Goal: Task Accomplishment & Management: Use online tool/utility

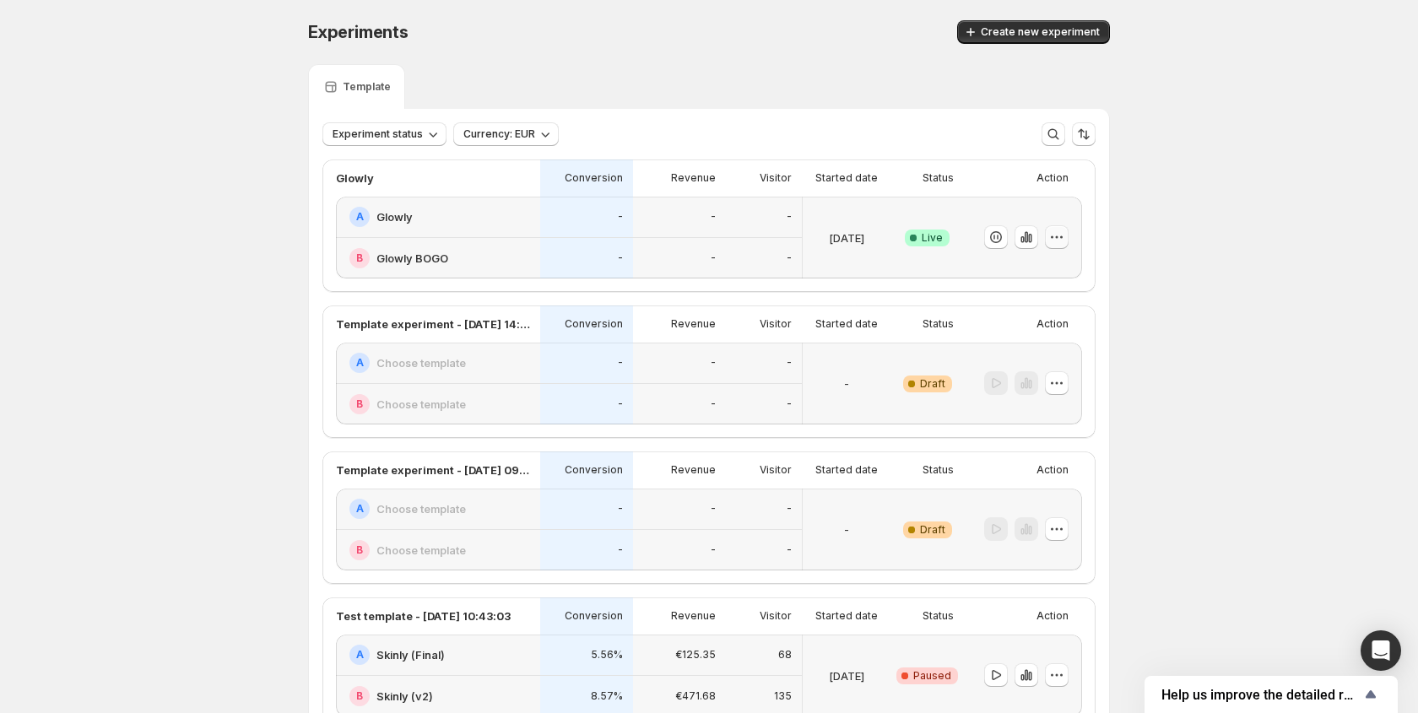
click at [1051, 238] on icon "button" at bounding box center [1056, 237] width 17 height 17
click at [829, 242] on p "[DATE]" at bounding box center [846, 238] width 35 height 17
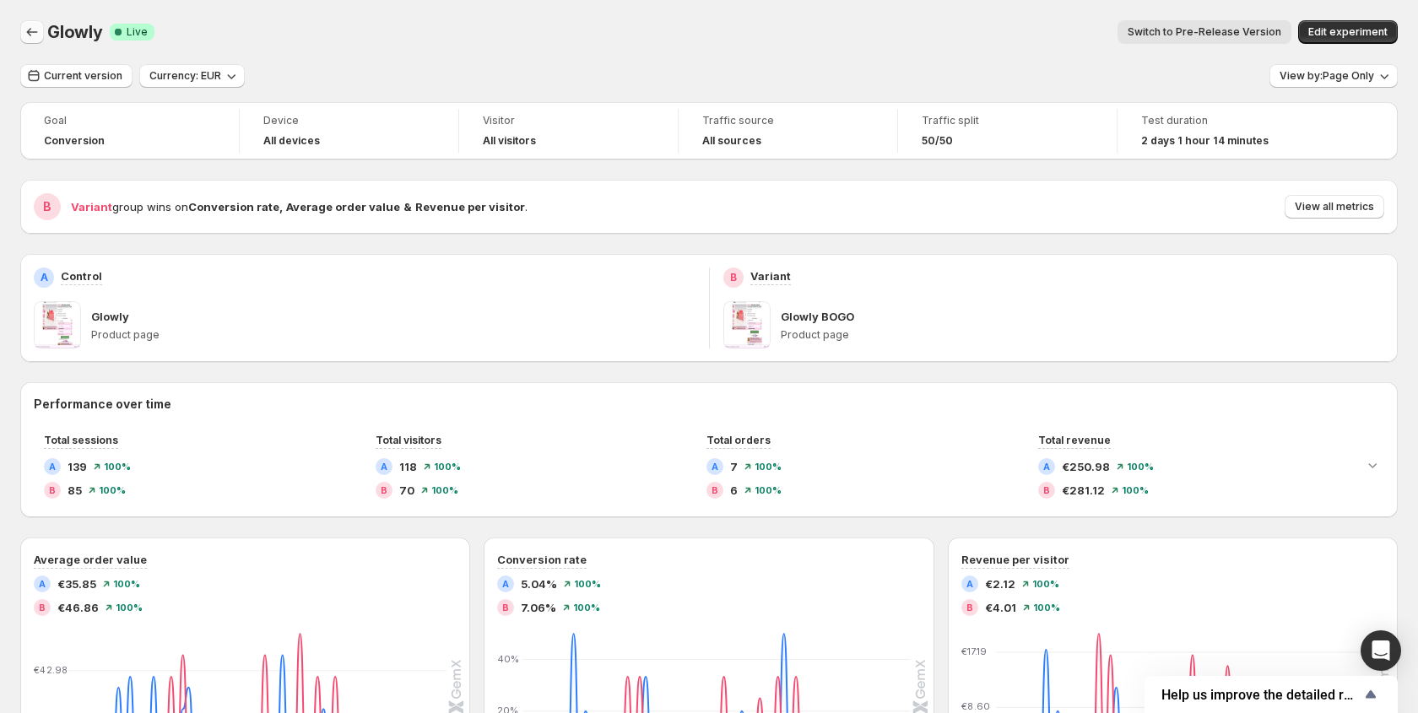
click at [39, 38] on icon "Back" at bounding box center [32, 32] width 17 height 17
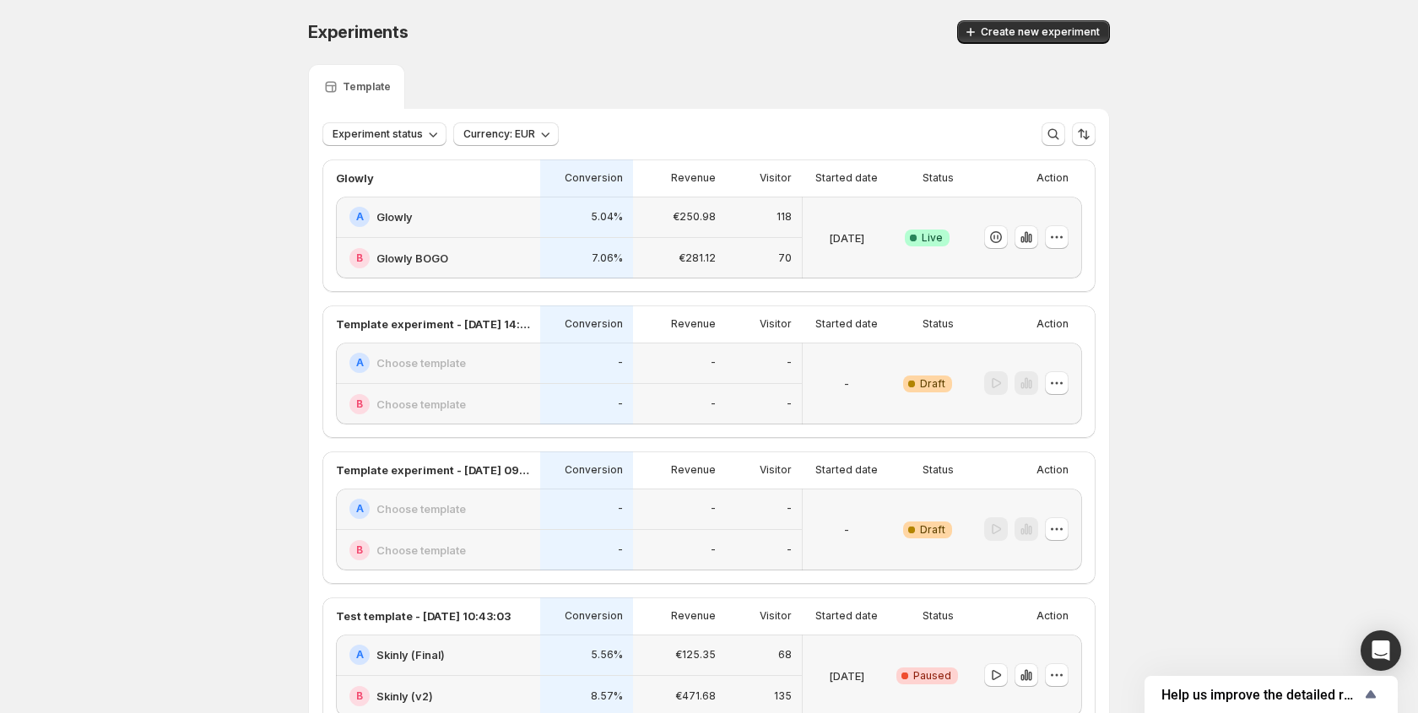
click at [1042, 235] on div at bounding box center [1026, 237] width 84 height 24
click at [991, 237] on icon "button" at bounding box center [996, 237] width 17 height 17
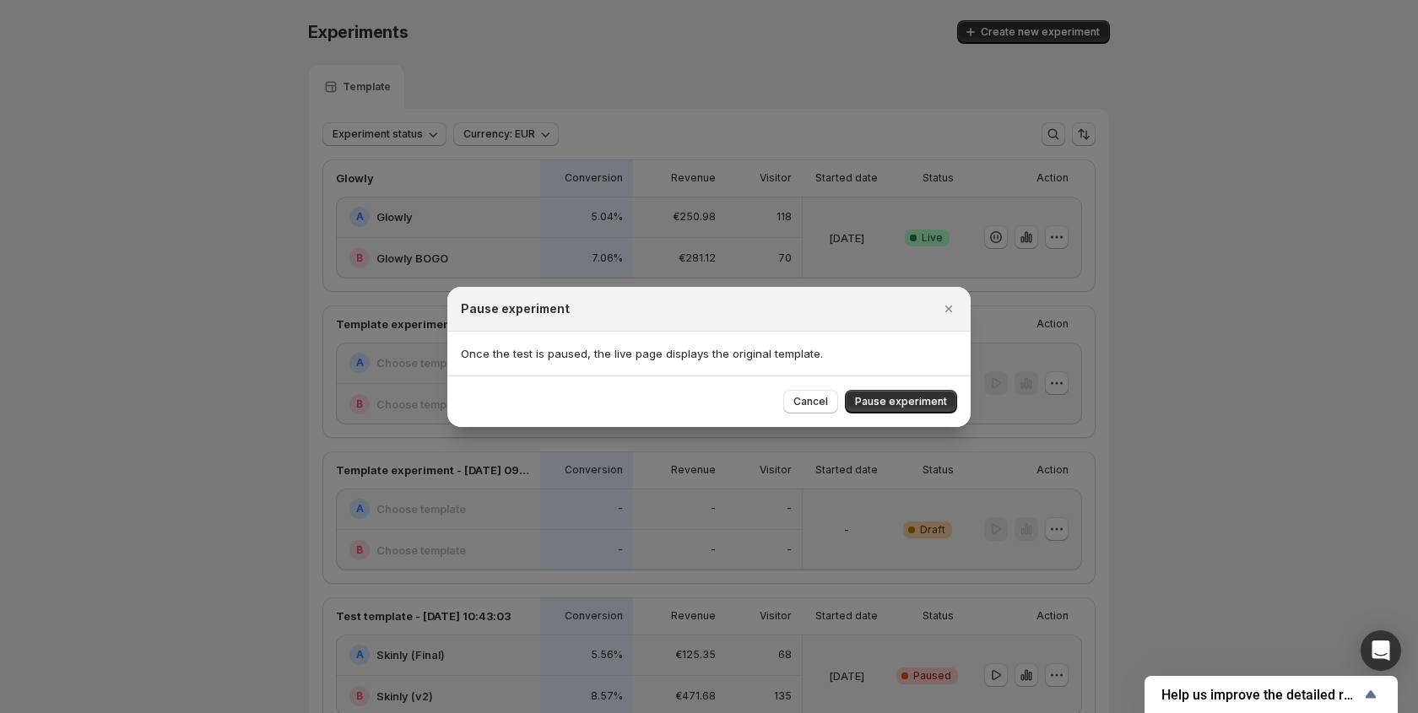
click at [1034, 255] on div at bounding box center [709, 356] width 1418 height 713
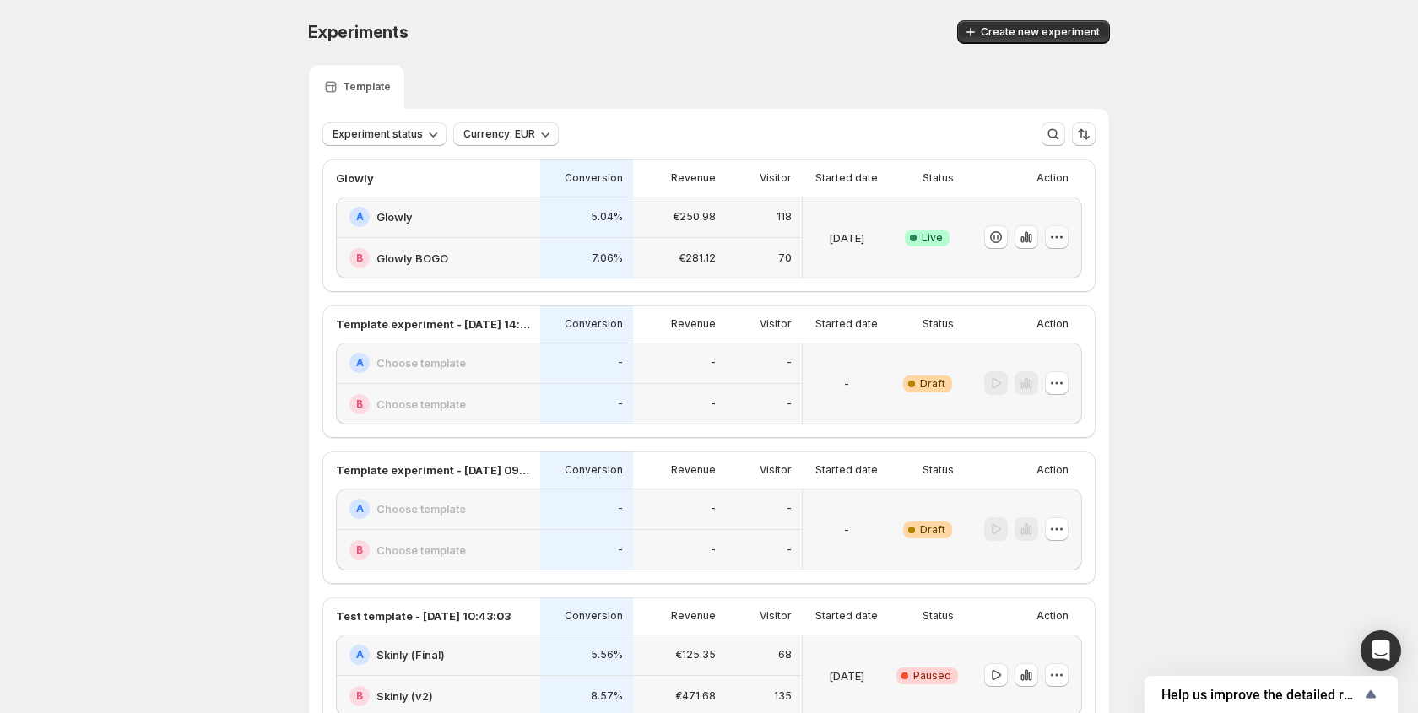
click at [1061, 241] on icon "button" at bounding box center [1056, 237] width 17 height 17
click at [1032, 327] on span "End experiment" at bounding box center [1025, 330] width 82 height 14
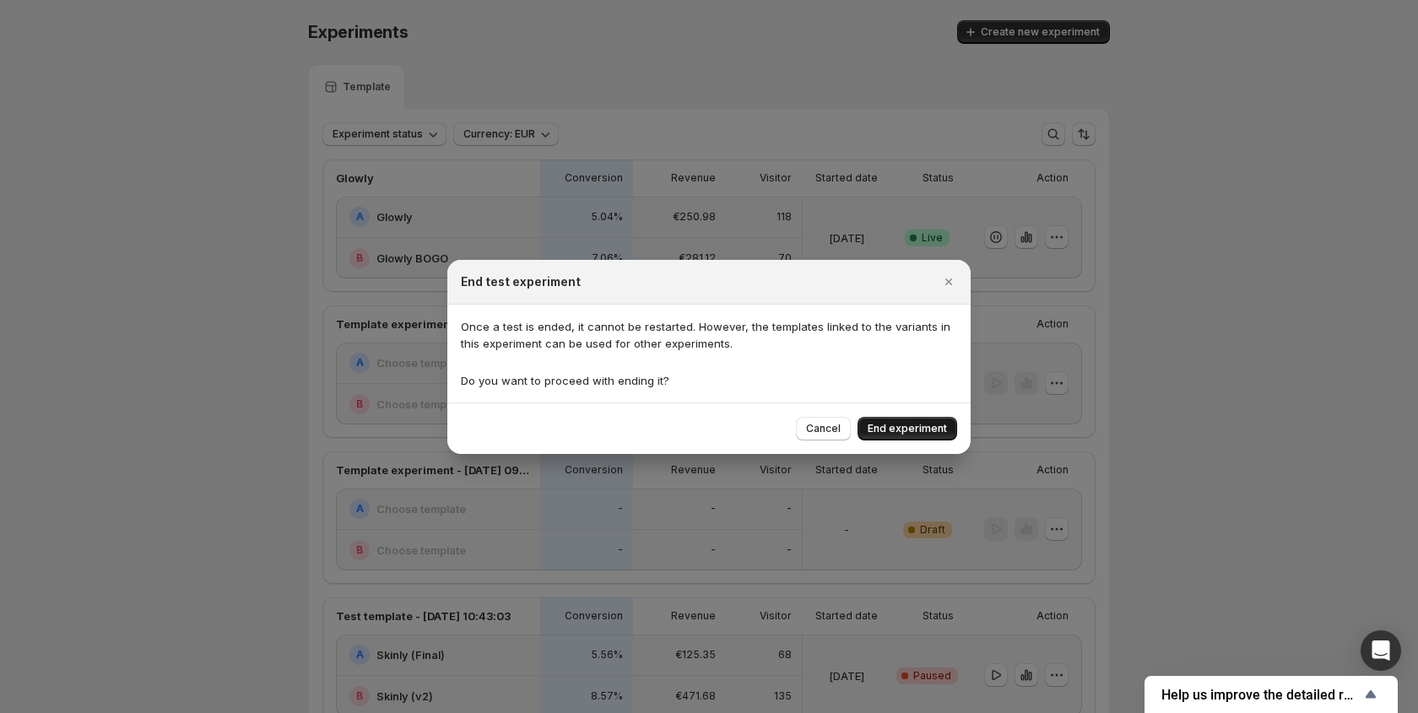
click at [884, 430] on span "End experiment" at bounding box center [907, 429] width 79 height 14
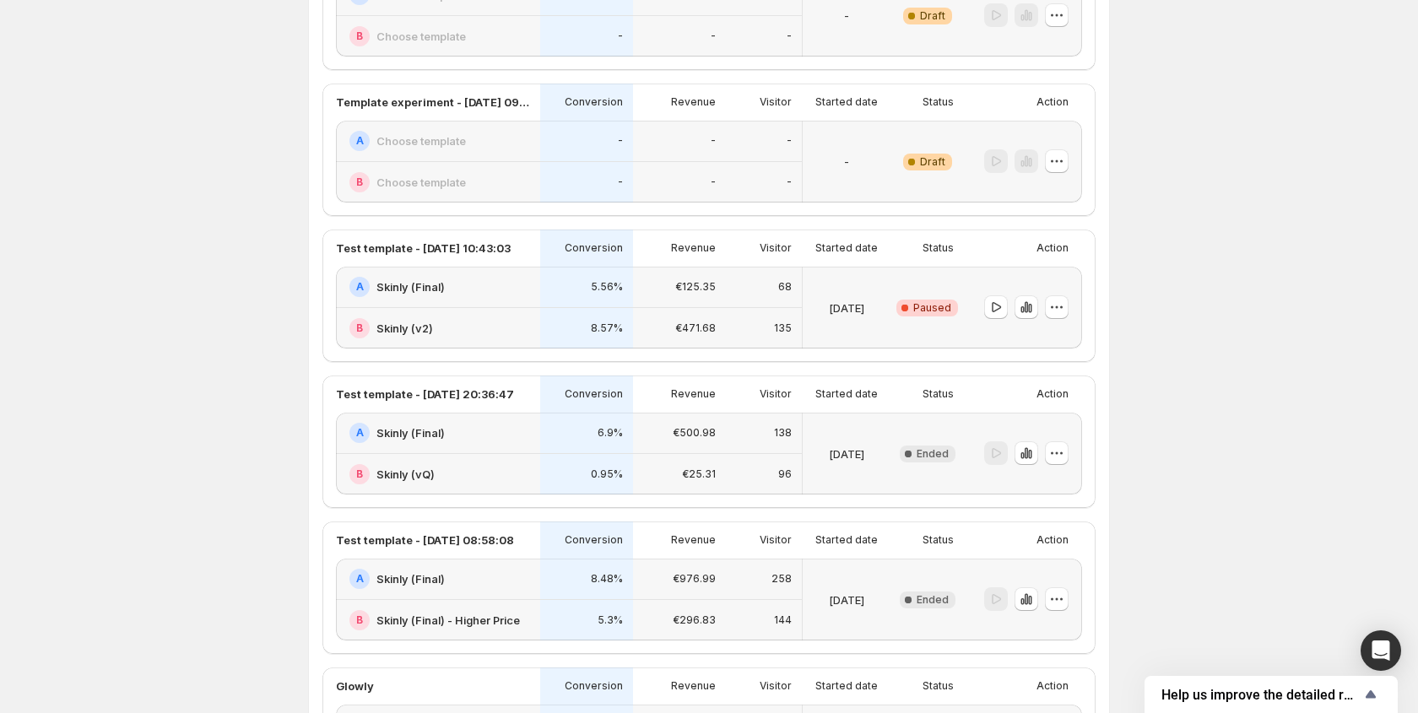
scroll to position [414, 0]
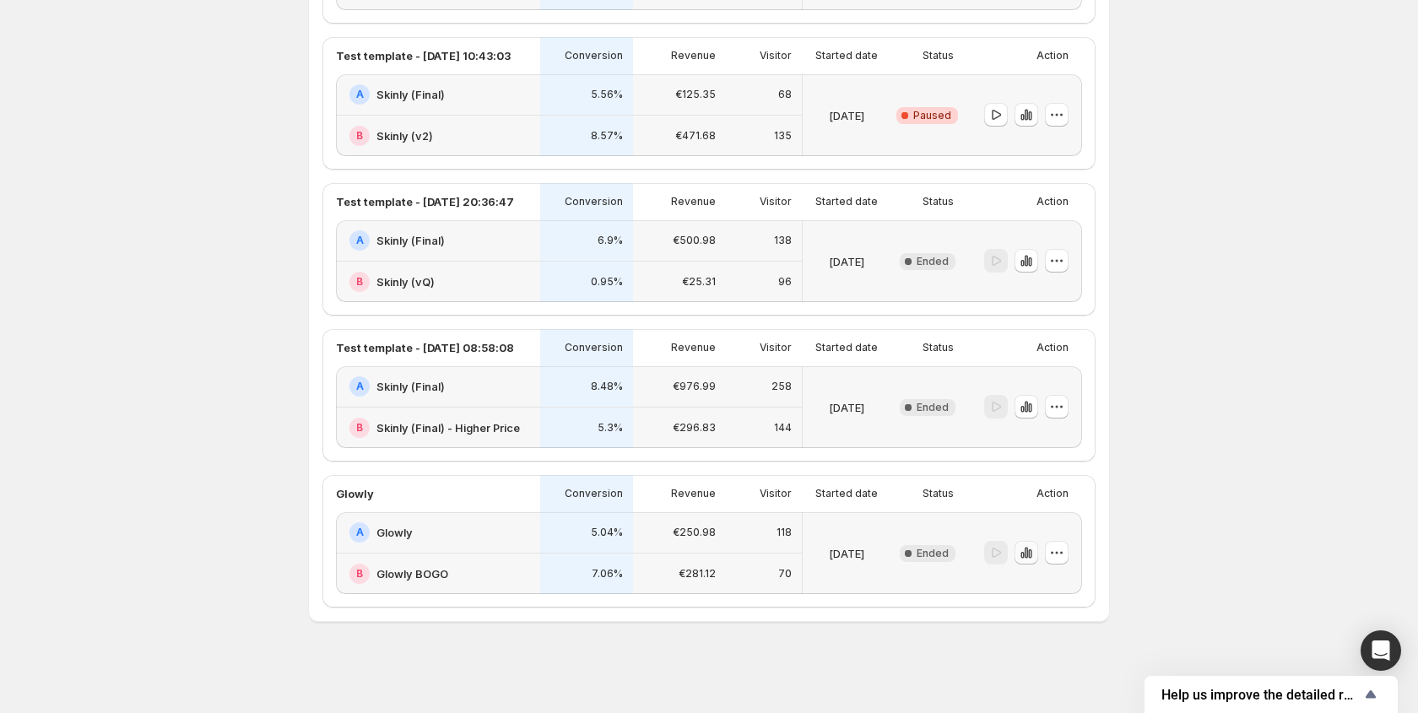
click at [1023, 561] on button "button" at bounding box center [1027, 553] width 24 height 24
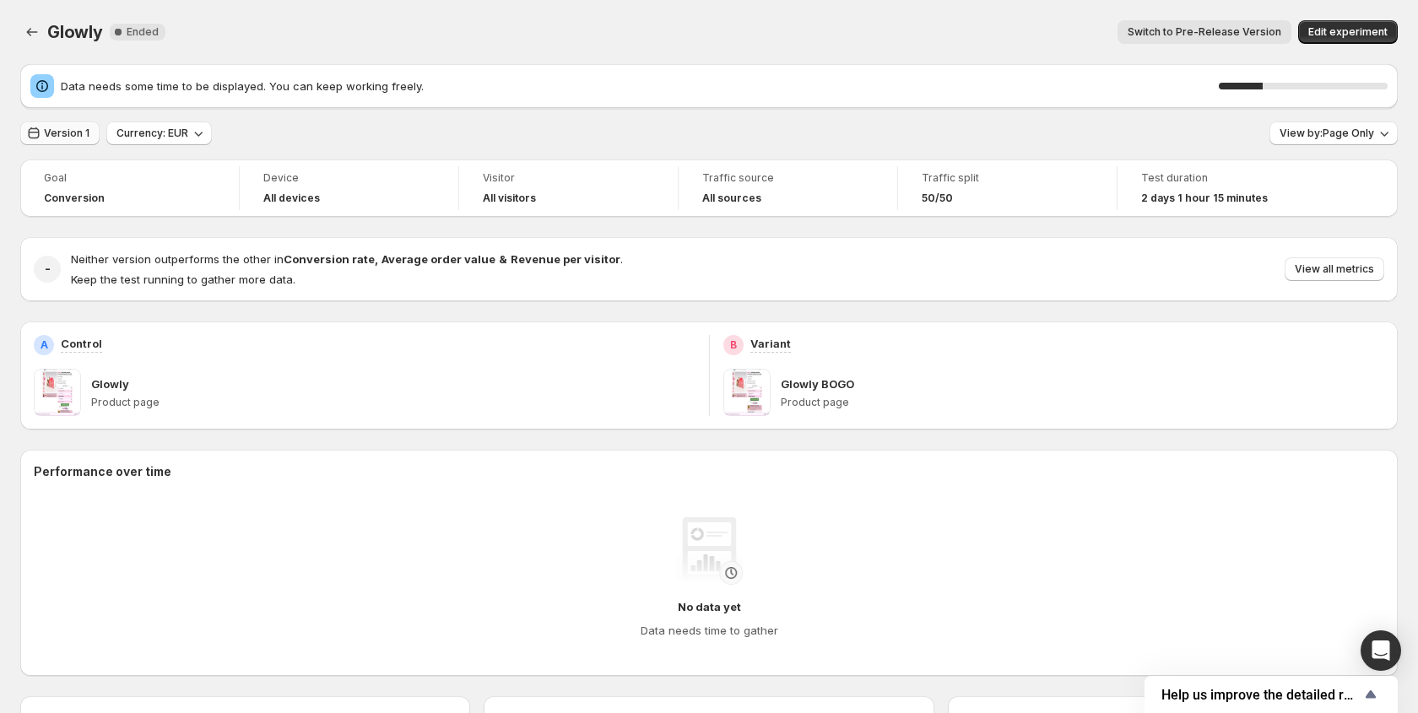
click at [67, 134] on span "Version 1" at bounding box center [67, 134] width 46 height 14
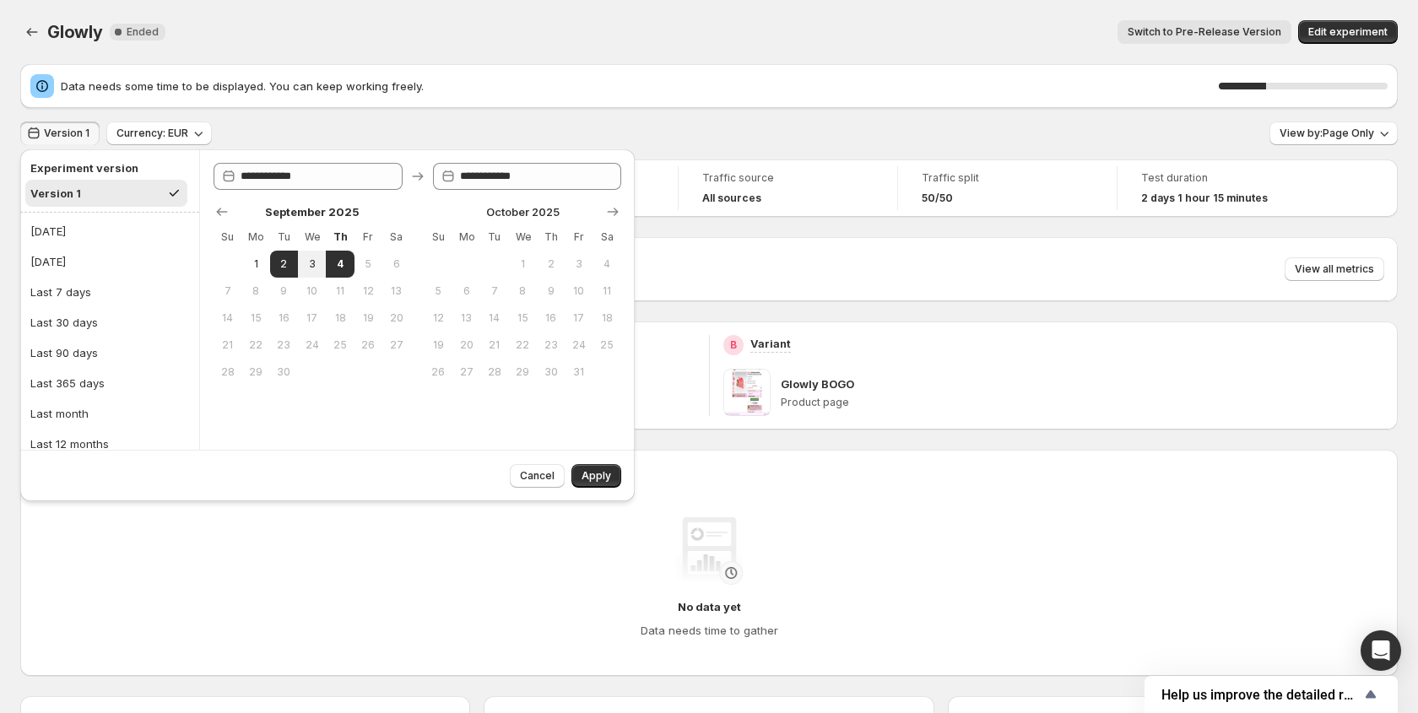
click at [294, 137] on div "Version 1 Currency: EUR View by: Page Only" at bounding box center [709, 134] width 1378 height 24
